Goal: Find specific page/section: Find specific page/section

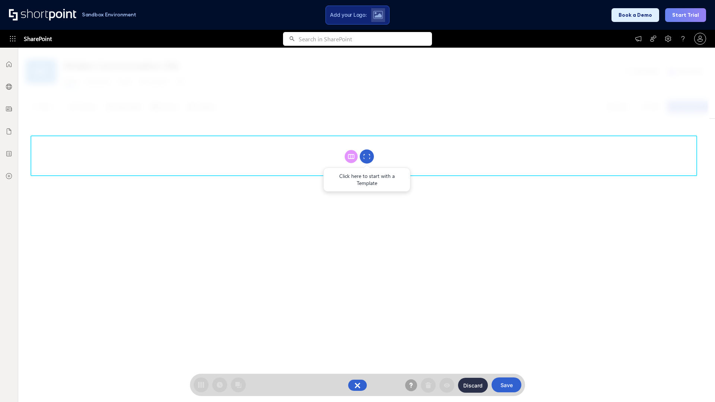
click at [367, 156] on circle at bounding box center [367, 157] width 14 height 14
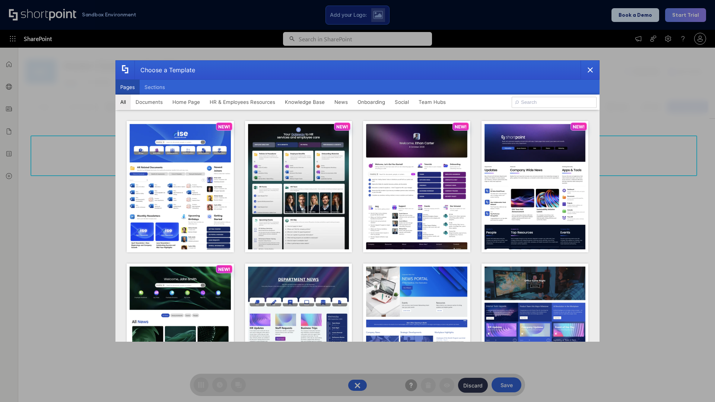
click at [127, 87] on button "Pages" at bounding box center [127, 87] width 24 height 15
type input "Knowledge Portal 4"
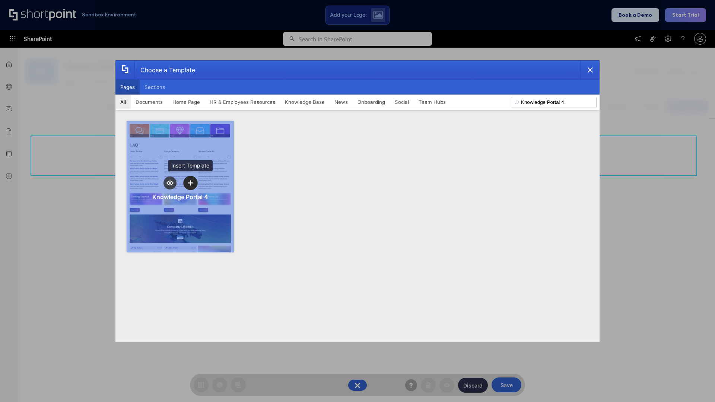
click at [190, 183] on icon "template selector" at bounding box center [190, 182] width 5 height 5
